Goal: Find specific page/section: Find specific page/section

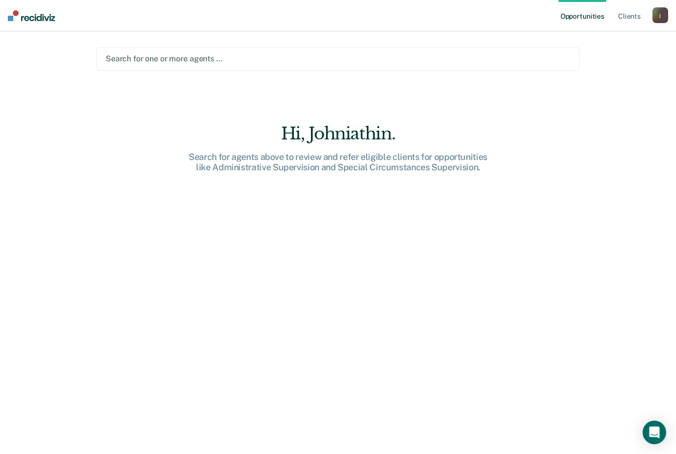
click at [475, 59] on div at bounding box center [338, 58] width 465 height 11
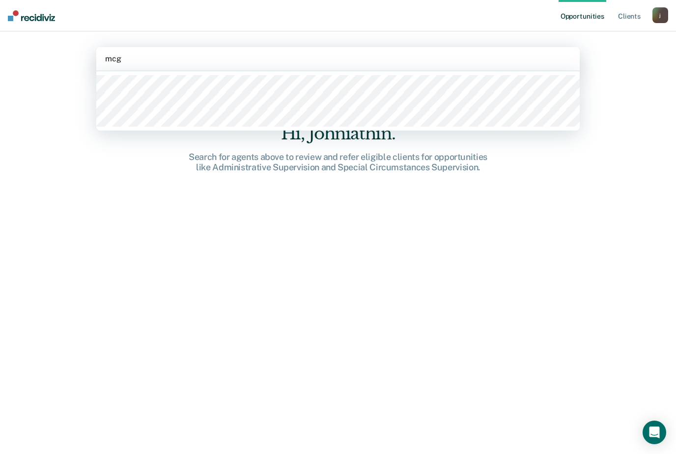
type input "mcg"
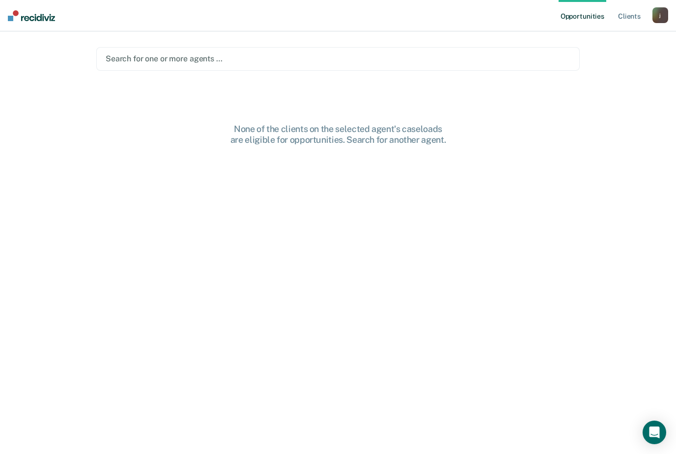
click at [278, 60] on div at bounding box center [338, 58] width 465 height 11
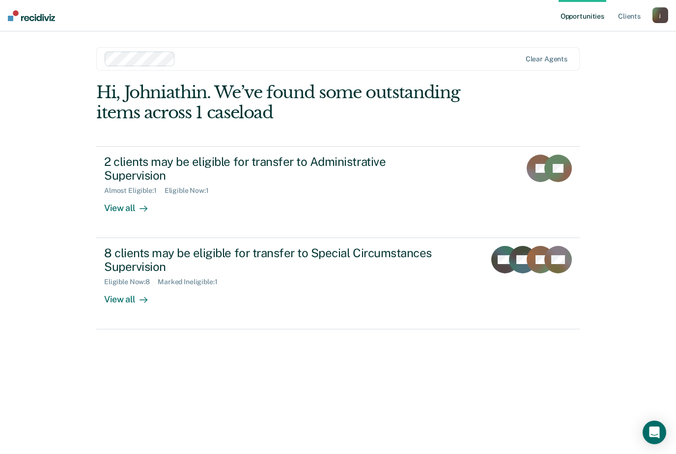
click at [675, 257] on div "Opportunities Client s [EMAIL_ADDRESS][DOMAIN_NAME] j Profile How it works Log …" at bounding box center [338, 227] width 676 height 454
click at [626, 18] on link "Client s" at bounding box center [629, 15] width 27 height 31
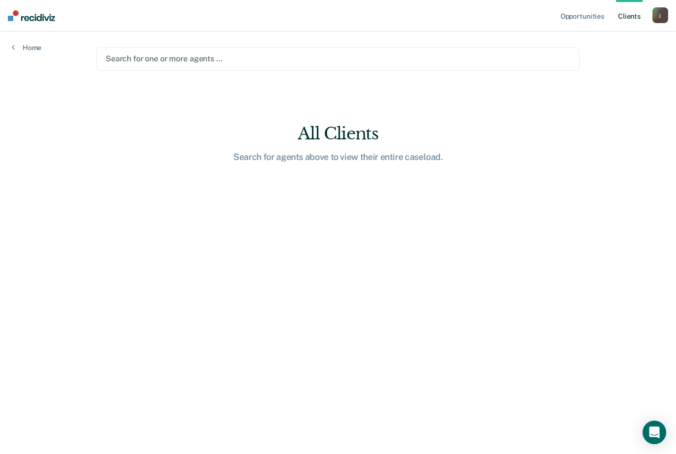
click at [146, 59] on div "Search for one or more agents …" at bounding box center [338, 58] width 465 height 9
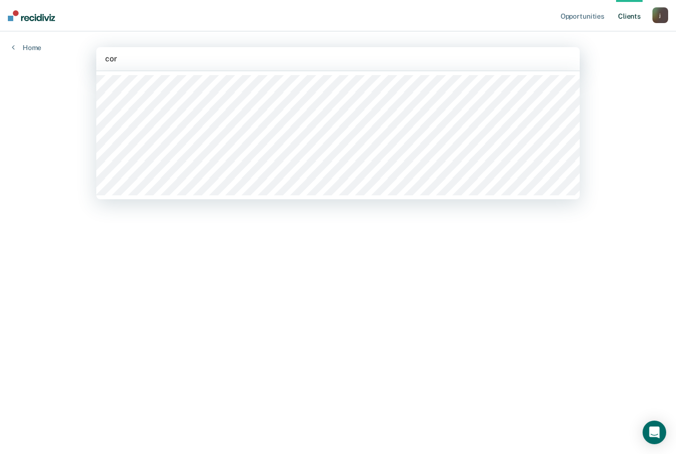
type input "cor"
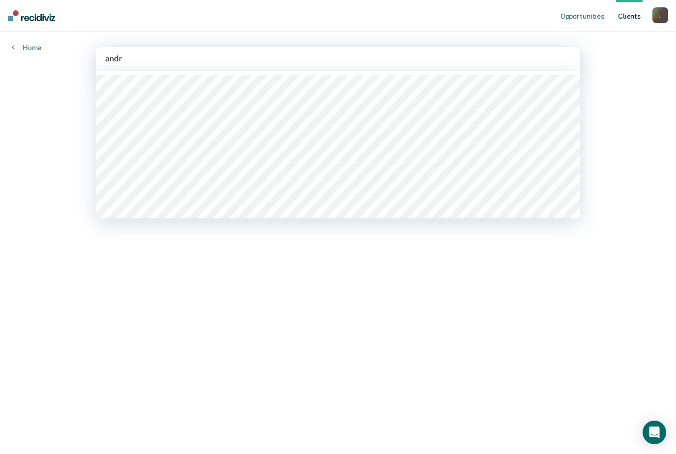
type input "andr"
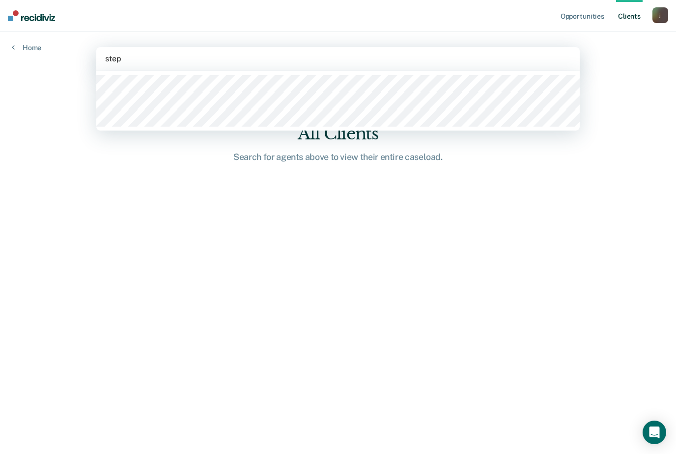
type input "step"
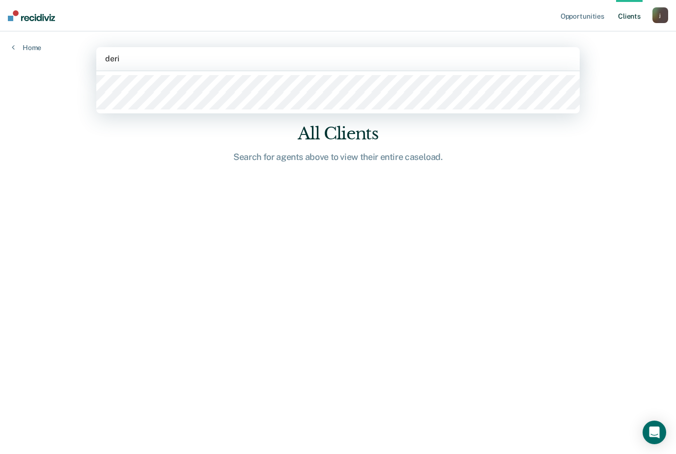
type input "deri"
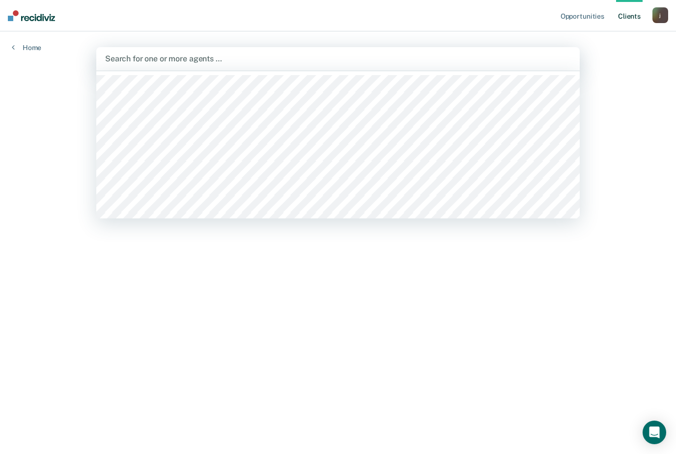
click at [176, 60] on div "Search for one or more agents …" at bounding box center [338, 58] width 466 height 9
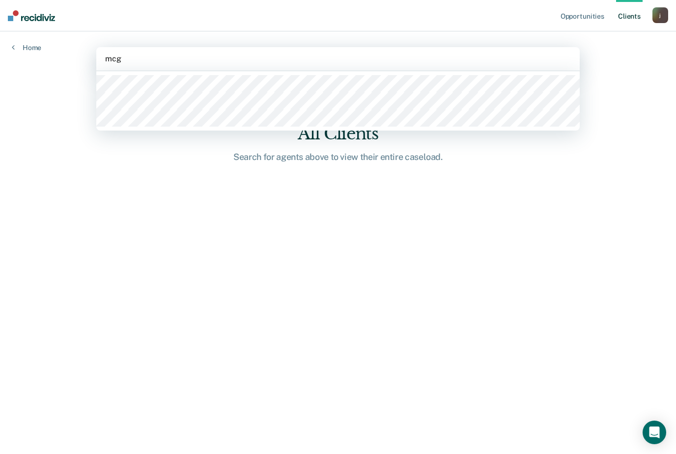
type input "mcg"
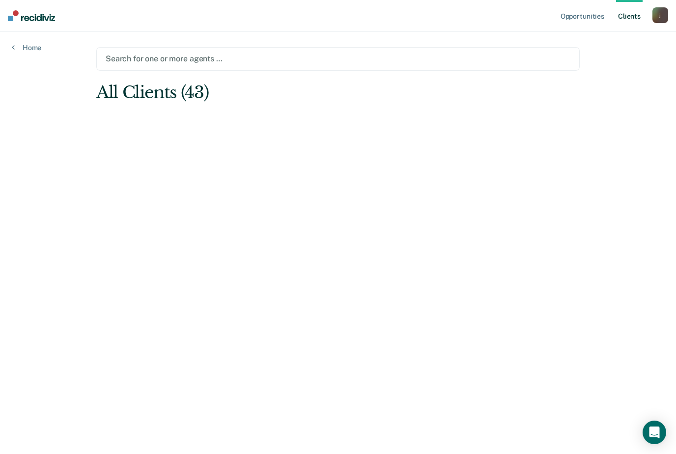
click at [228, 56] on div at bounding box center [338, 58] width 465 height 11
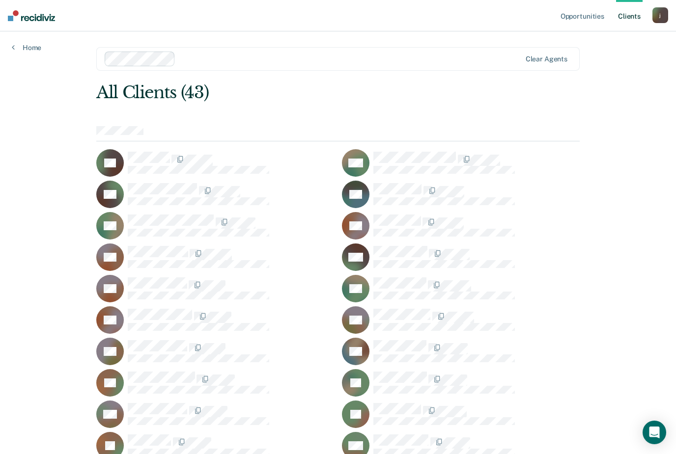
click at [647, 142] on div "Opportunities Client s [EMAIL_ADDRESS][DOMAIN_NAME] j Profile How it works Log …" at bounding box center [338, 438] width 676 height 876
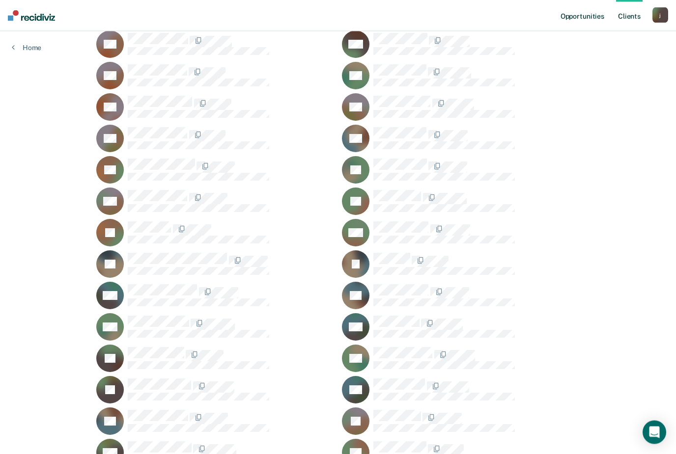
scroll to position [188, 0]
